Goal: Navigation & Orientation: Find specific page/section

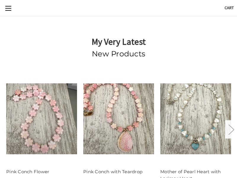
scroll to position [16, 0]
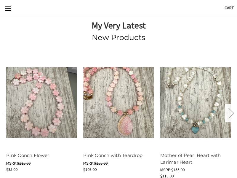
scroll to position [16, 0]
